Goal: Task Accomplishment & Management: Manage account settings

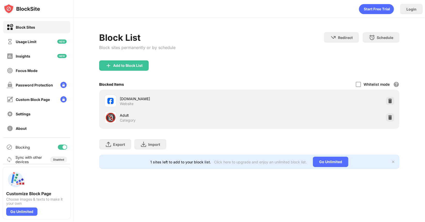
click at [277, 60] on div "Block List Block sites permanently or by schedule Redirect Choose a site to be …" at bounding box center [249, 46] width 300 height 28
click at [386, 101] on div at bounding box center [390, 101] width 8 height 8
